Goal: Information Seeking & Learning: Understand process/instructions

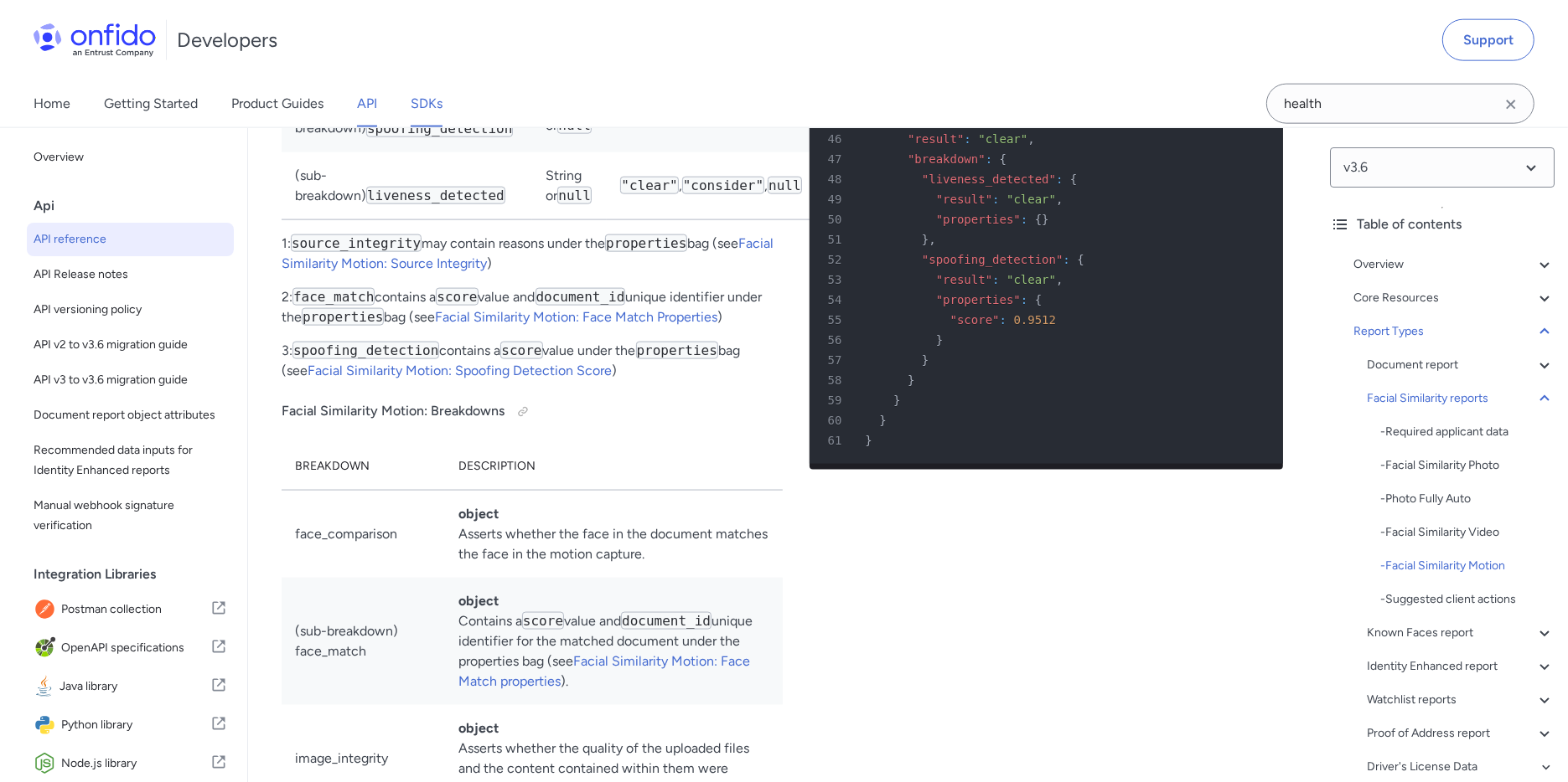
scroll to position [219, 0]
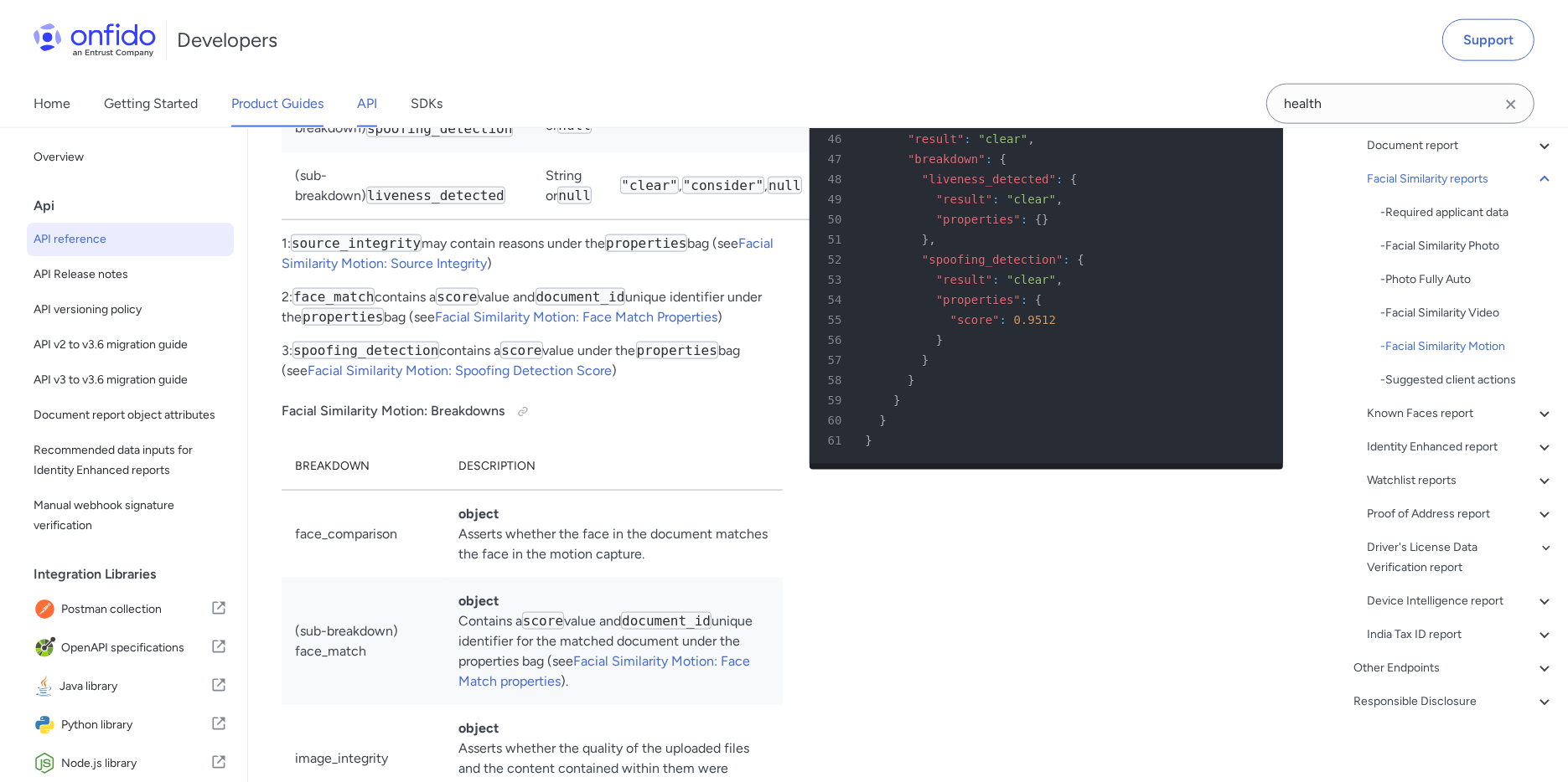
click at [278, 111] on link "Product Guides" at bounding box center [277, 104] width 92 height 47
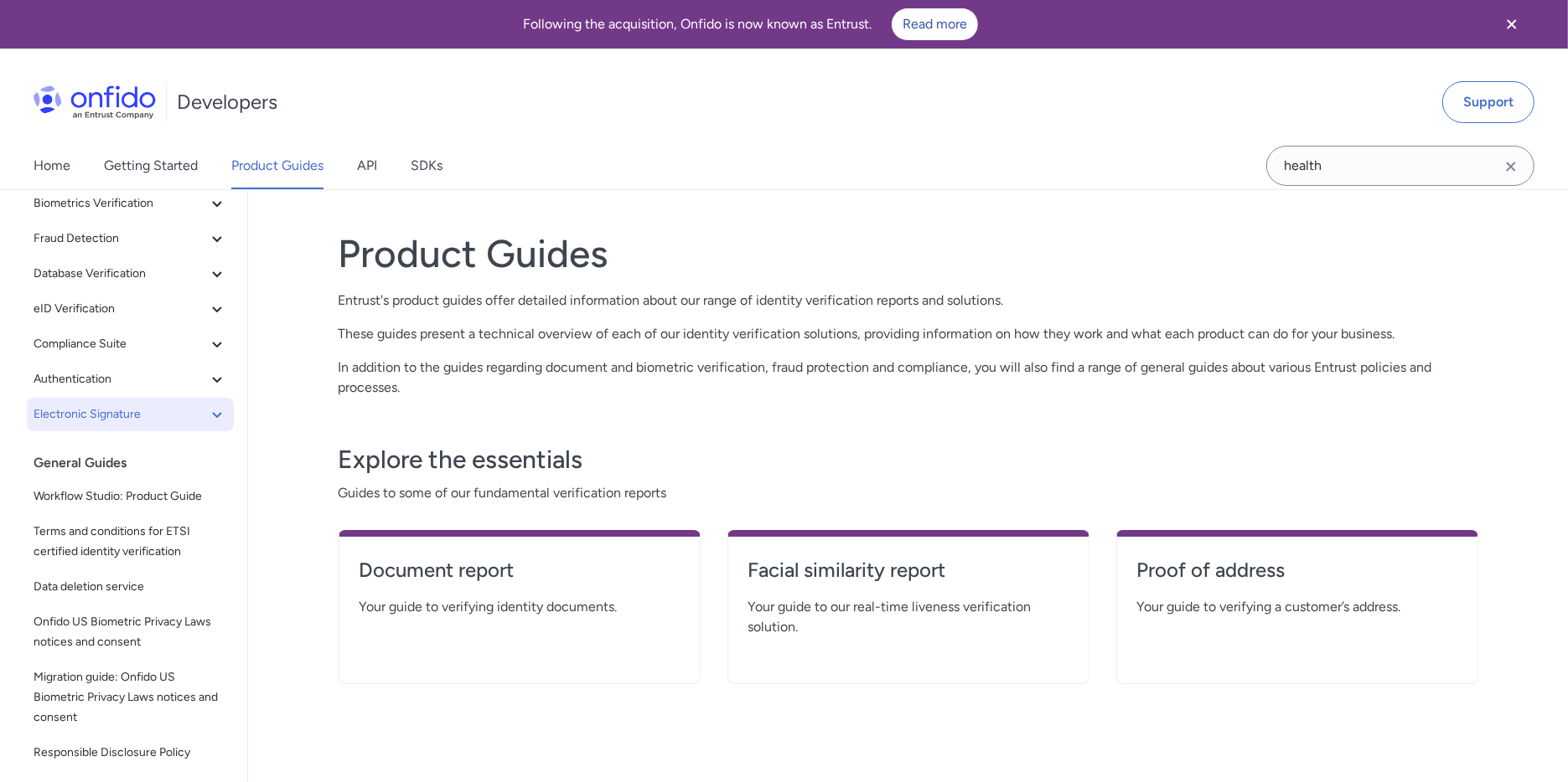
scroll to position [141, 0]
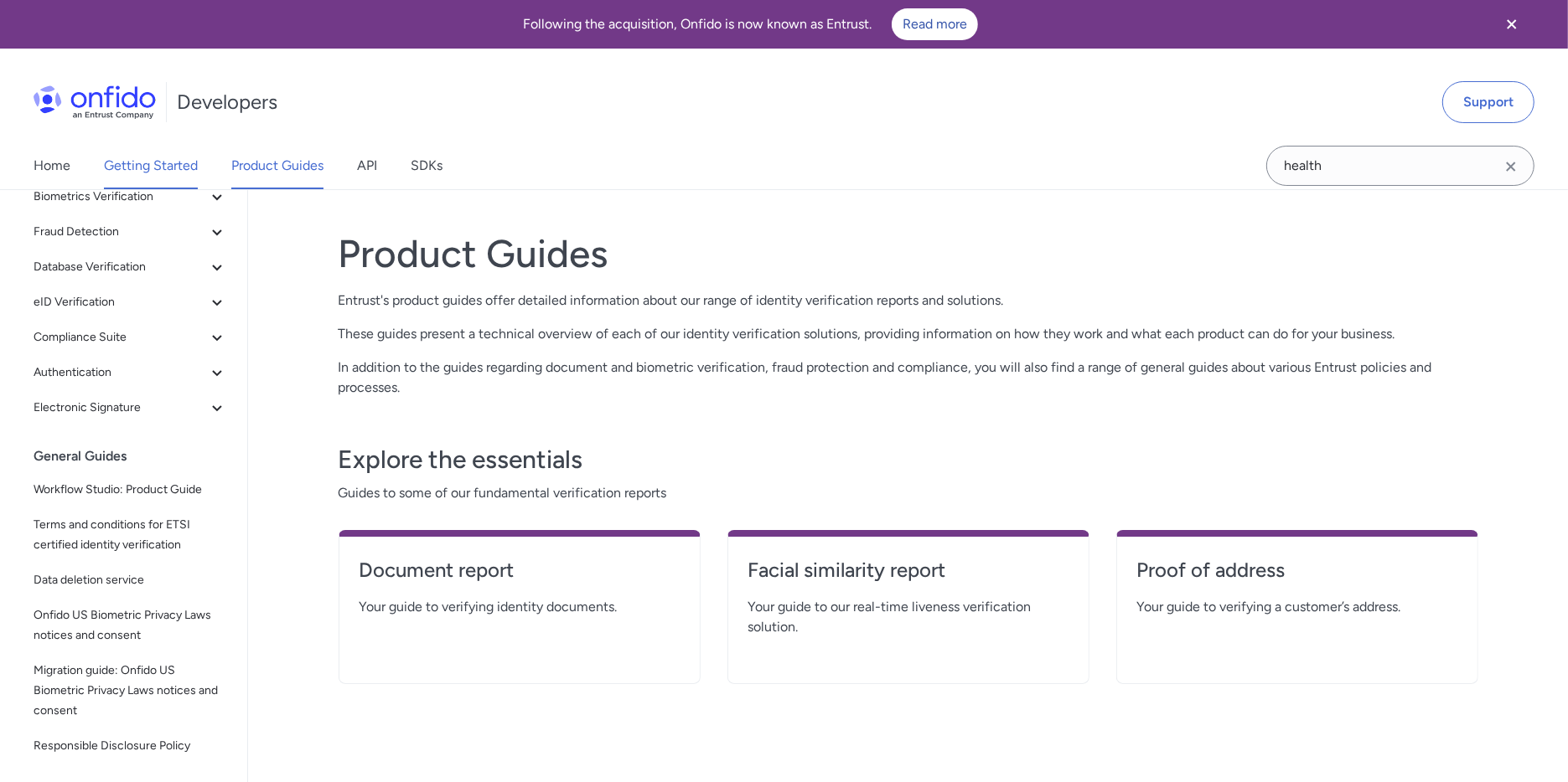
click at [181, 159] on link "Getting Started" at bounding box center [151, 166] width 94 height 47
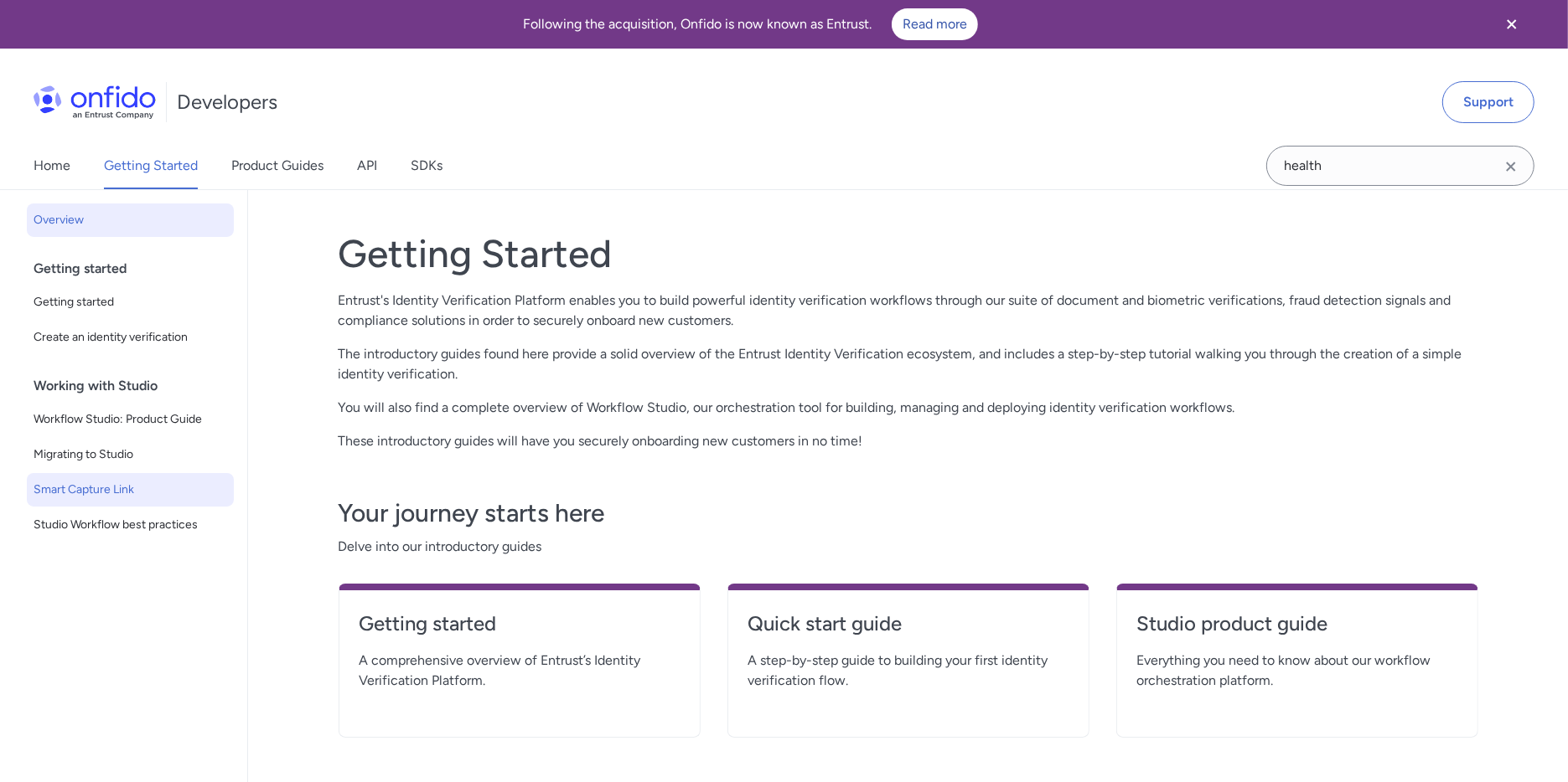
click at [125, 493] on span "Smart Capture Link" at bounding box center [130, 490] width 194 height 20
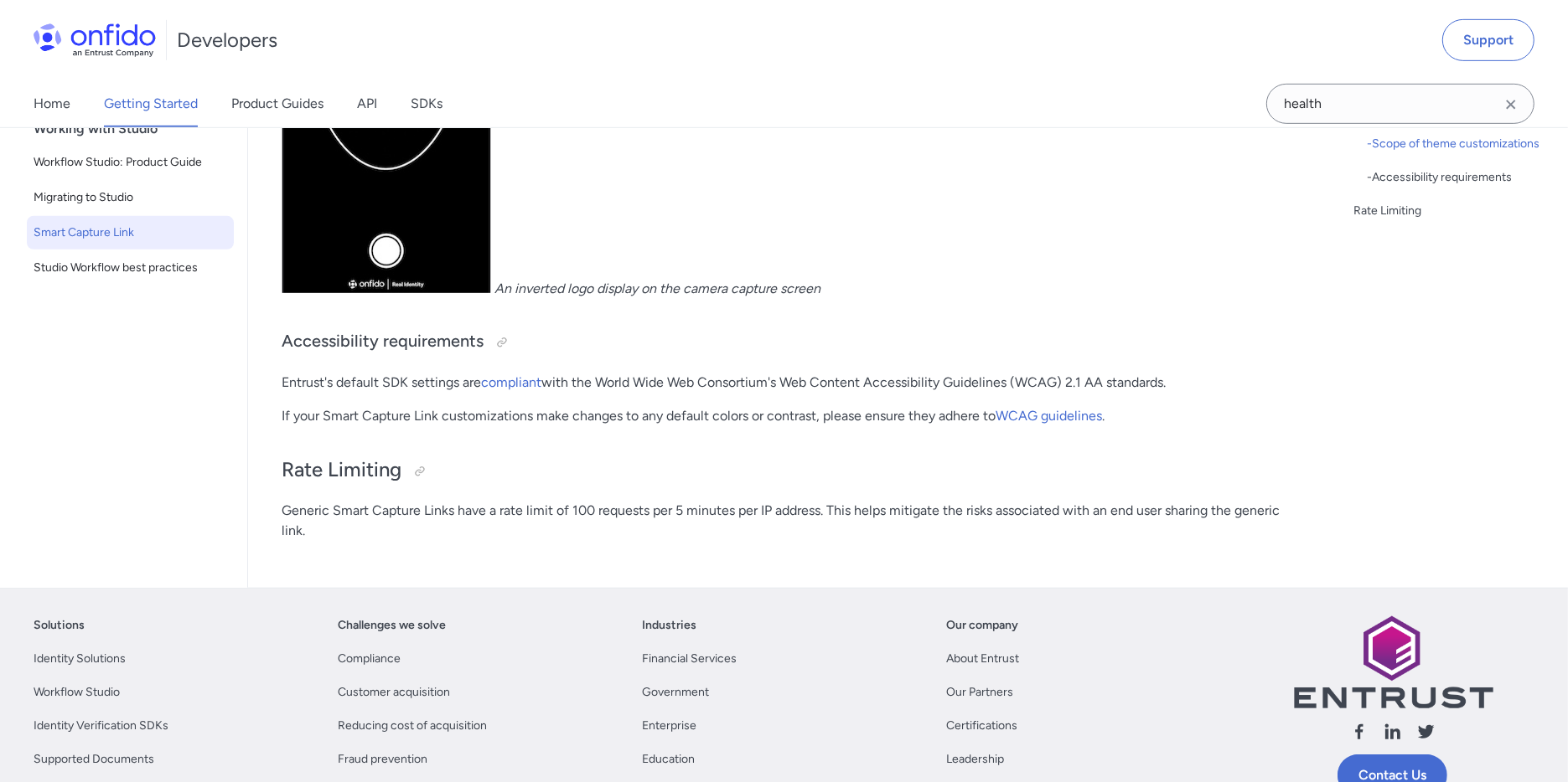
scroll to position [926, 0]
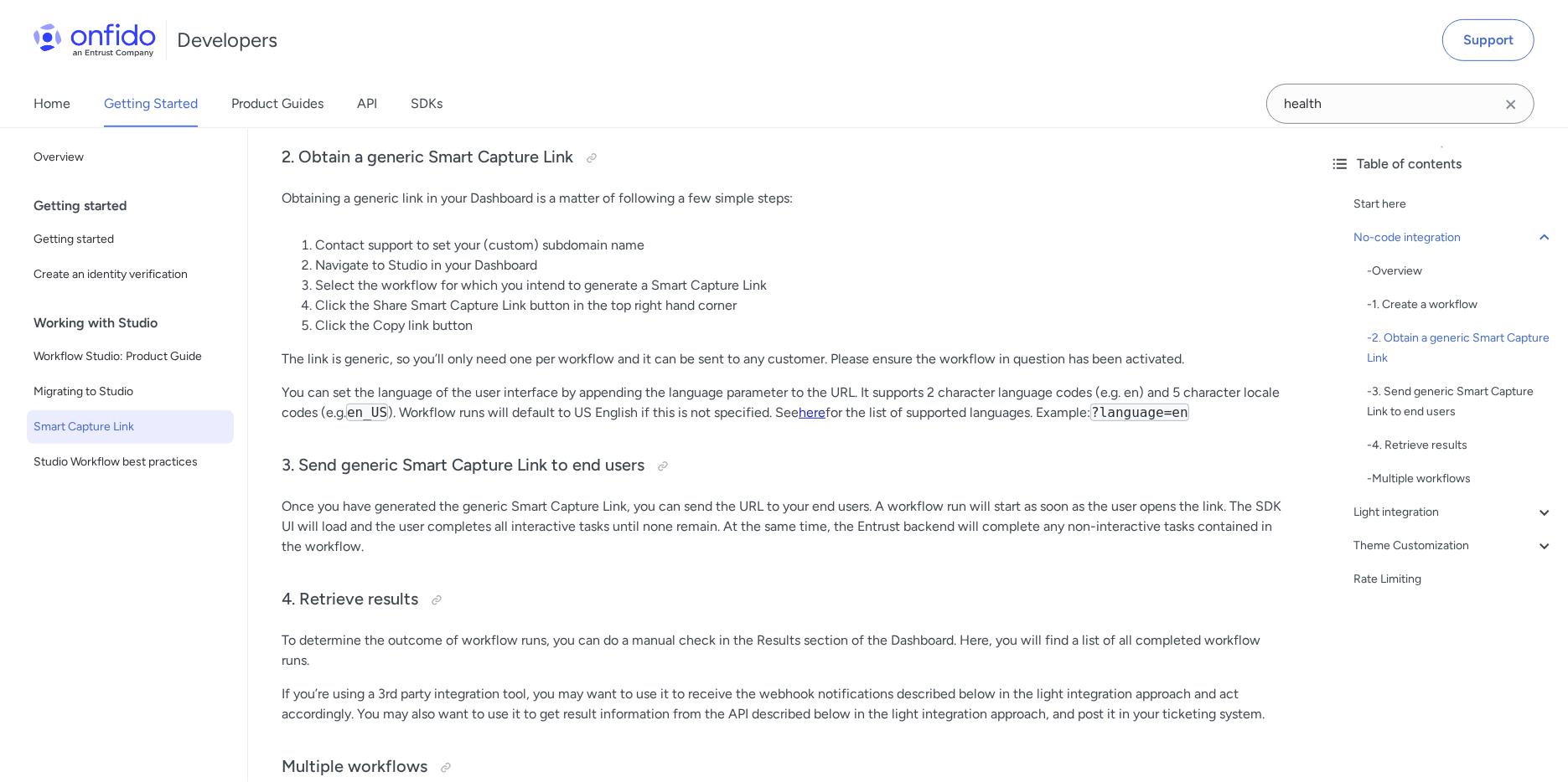
click at [808, 409] on link "here" at bounding box center [812, 413] width 27 height 16
click at [1090, 159] on h3 "2. Obtain a generic Smart Capture Link" at bounding box center [782, 161] width 1001 height 27
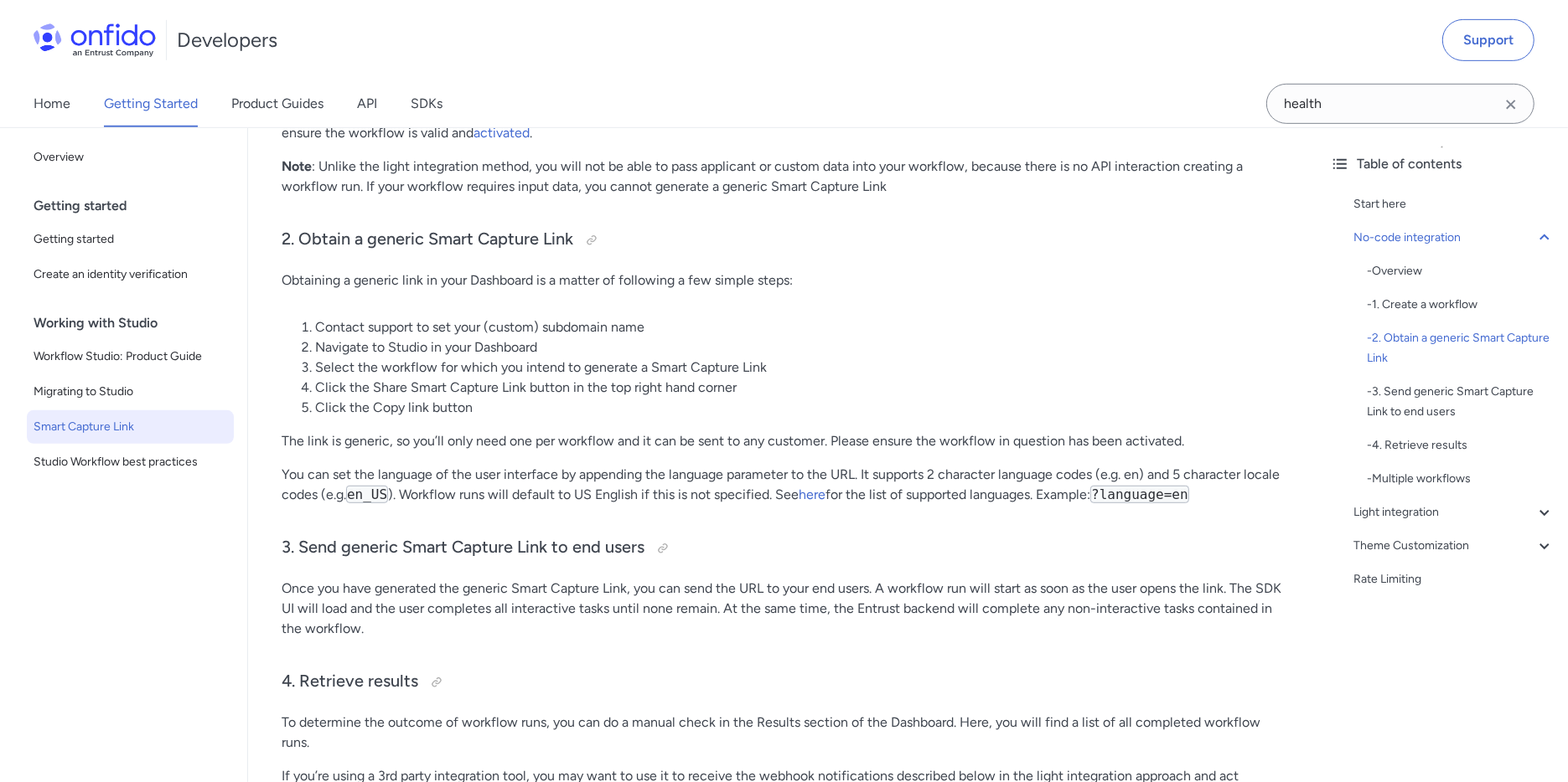
scroll to position [838, 0]
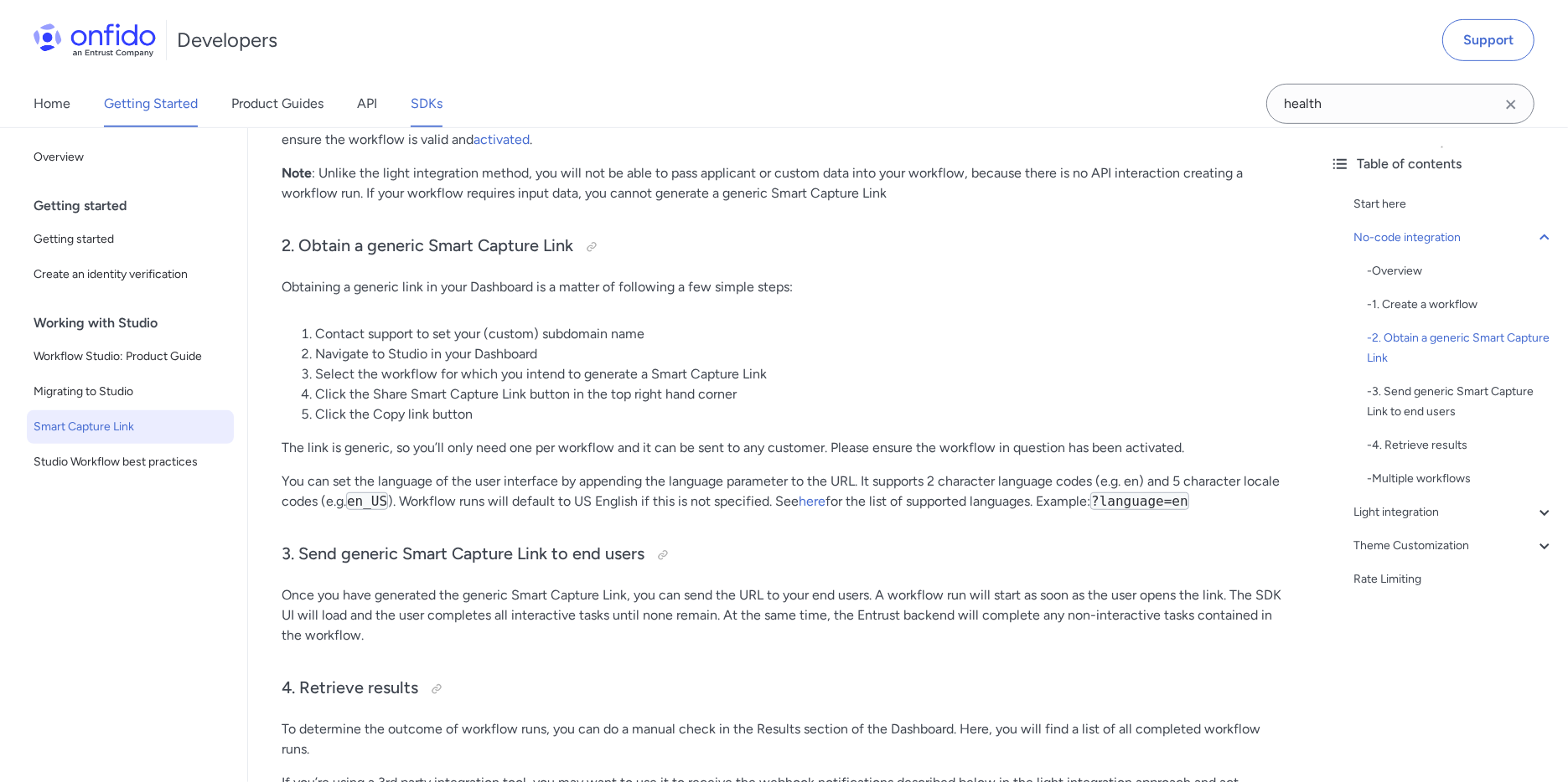
click at [411, 105] on link "SDKs" at bounding box center [426, 104] width 32 height 47
